Goal: Register for event/course

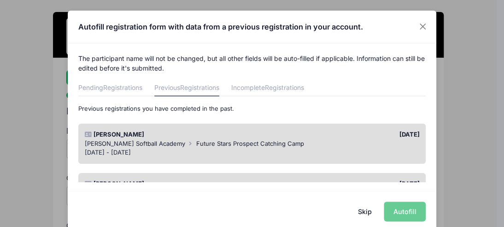
click at [396, 213] on div "Skip Autofill" at bounding box center [252, 211] width 368 height 41
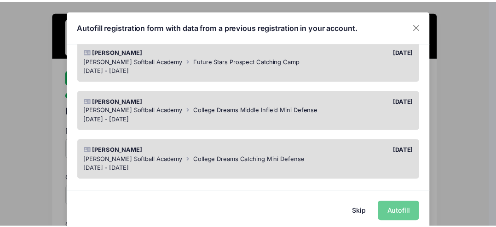
scroll to position [94, 0]
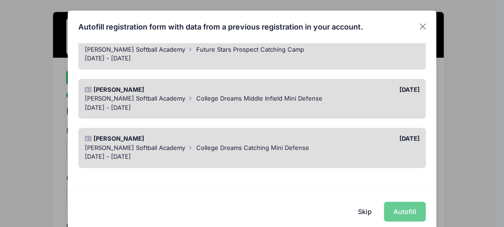
click at [356, 145] on div "Marlin Softball Academy College Dreams Catching Mini Defense" at bounding box center [252, 147] width 335 height 9
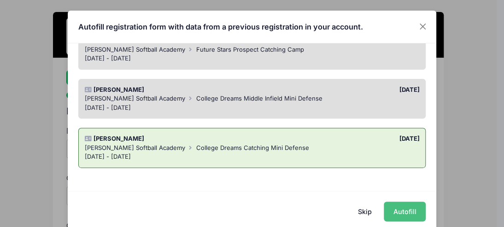
click at [397, 211] on button "Autofill" at bounding box center [405, 211] width 42 height 20
type input "[EMAIL_ADDRESS][DOMAIN_NAME]"
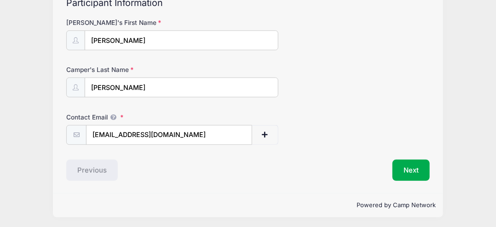
scroll to position [109, 0]
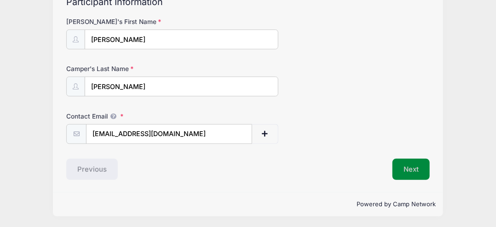
click at [413, 162] on button "Next" at bounding box center [411, 168] width 37 height 21
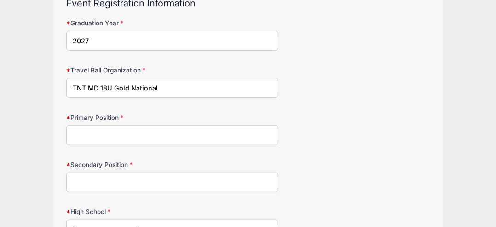
scroll to position [110, 0]
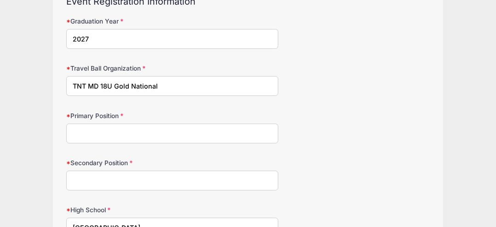
drag, startPoint x: 168, startPoint y: 88, endPoint x: 40, endPoint y: 88, distance: 128.0
type input "Starz Gold MD API"
click at [91, 131] on input "Primary Position" at bounding box center [172, 133] width 212 height 20
type input "Catcher"
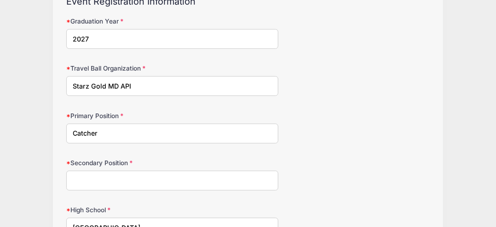
click at [95, 177] on input "Secondary Position" at bounding box center [172, 180] width 212 height 20
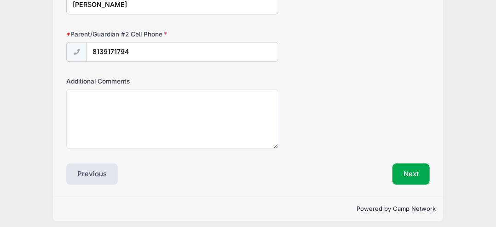
scroll to position [760, 0]
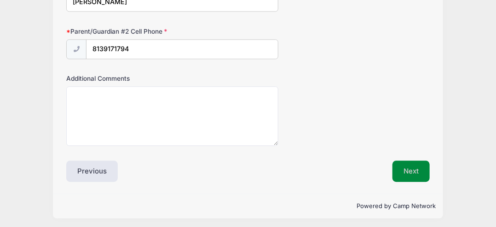
type input "Utility (2nd, SS, 3rd)"
click at [411, 167] on button "Next" at bounding box center [411, 170] width 37 height 21
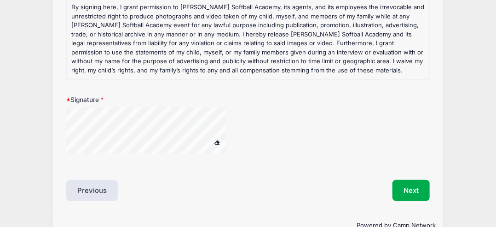
scroll to position [158, 0]
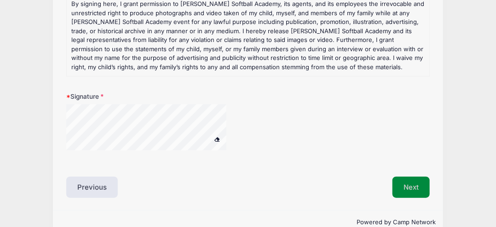
click at [404, 184] on button "Next" at bounding box center [411, 186] width 37 height 21
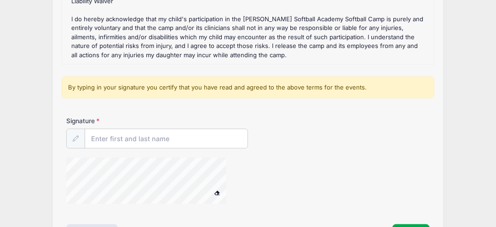
scroll to position [204, 0]
click at [152, 140] on input "Signature" at bounding box center [166, 138] width 163 height 20
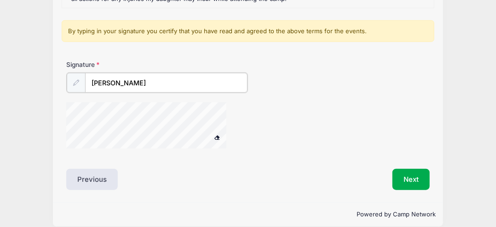
scroll to position [270, 0]
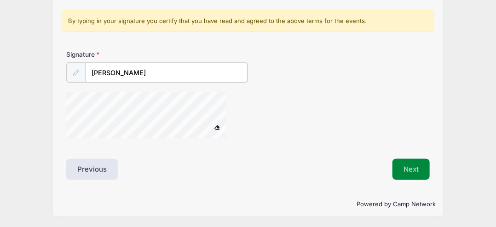
type input "Dawn Felski"
click at [412, 168] on button "Next" at bounding box center [411, 168] width 37 height 21
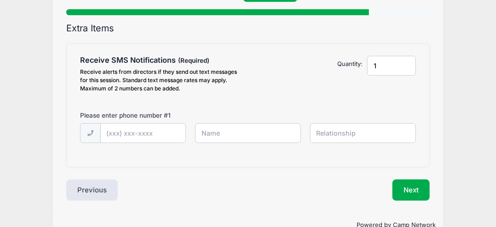
scroll to position [104, 0]
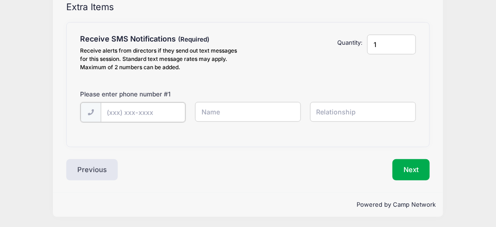
click at [146, 110] on input "text" at bounding box center [143, 112] width 85 height 20
type input "(727) 422-4194"
click at [219, 114] on input "text" at bounding box center [248, 112] width 106 height 20
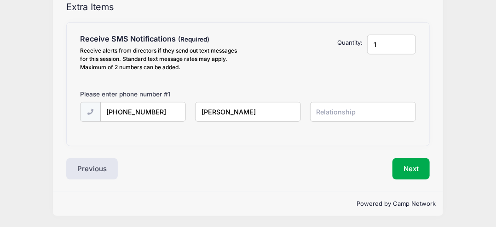
type input "Dawn"
type input "Mother"
click at [228, 112] on input "Dawn" at bounding box center [248, 112] width 106 height 20
type input "Dawn Felski"
click at [404, 167] on button "Next" at bounding box center [411, 168] width 37 height 21
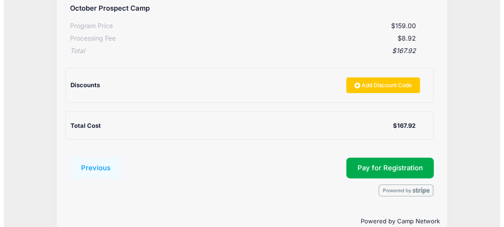
scroll to position [197, 0]
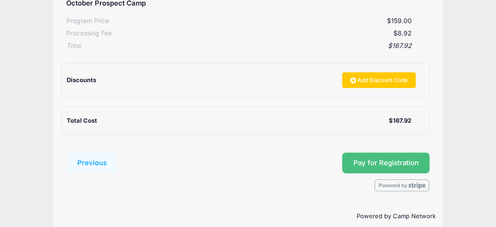
click at [391, 156] on button "Pay for Registration" at bounding box center [387, 162] width 88 height 21
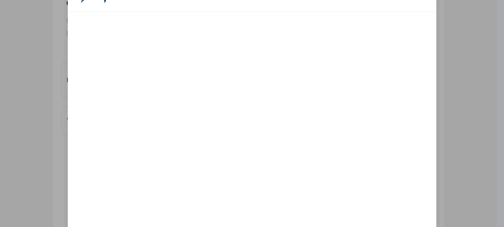
scroll to position [47, 0]
click at [394, 186] on div at bounding box center [341, 139] width 169 height 243
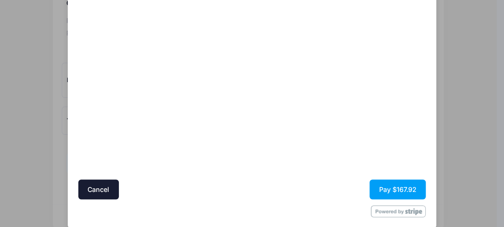
scroll to position [144, 0]
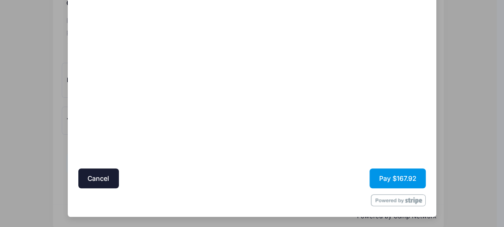
click at [393, 176] on button "Pay $167.92" at bounding box center [397, 178] width 56 height 20
